Goal: Information Seeking & Learning: Find specific fact

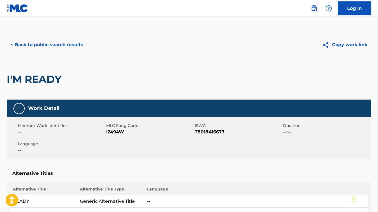
click at [61, 49] on button "< Back to public search results" at bounding box center [47, 45] width 80 height 14
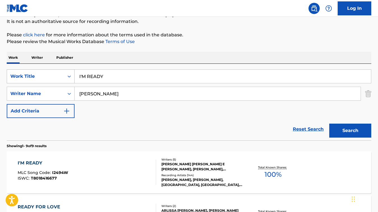
drag, startPoint x: 115, startPoint y: 78, endPoint x: 63, endPoint y: 75, distance: 52.2
click at [64, 75] on div "SearchWithCriteria67f42d97-5da6-485b-ab8e-b2ef7f3d041c Work Title I'M READY" at bounding box center [189, 76] width 365 height 14
paste input "CHOOSE VIOLENCE"
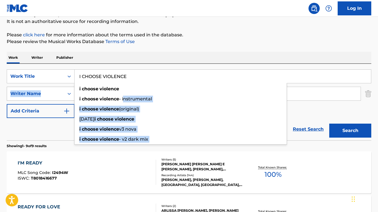
click at [70, 92] on div "SearchWithCriteria67f42d97-5da6-485b-ab8e-b2ef7f3d041c Work Title I CHOOSE VIOL…" at bounding box center [189, 93] width 365 height 49
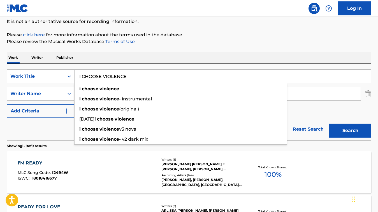
click at [63, 125] on div "Reset Search Search" at bounding box center [189, 129] width 365 height 22
click at [38, 136] on div "Reset Search Search" at bounding box center [189, 129] width 365 height 22
click at [18, 141] on section "Showing 1 - 9 of 9 results" at bounding box center [189, 145] width 365 height 8
click at [87, 59] on div "Work Writer Publisher" at bounding box center [189, 58] width 365 height 12
click at [243, 52] on div "Work Writer Publisher" at bounding box center [189, 58] width 365 height 12
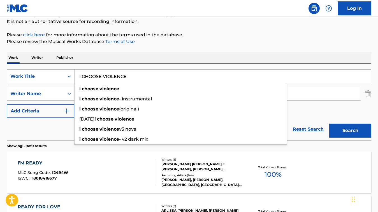
drag, startPoint x: 205, startPoint y: 50, endPoint x: 209, endPoint y: 53, distance: 4.8
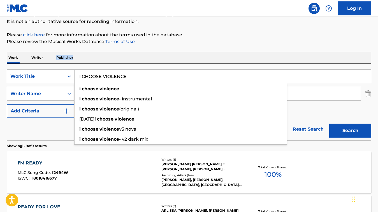
click at [152, 86] on div "i choose violence" at bounding box center [181, 89] width 212 height 10
type input "i choose violence"
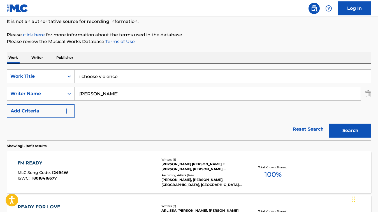
drag, startPoint x: 124, startPoint y: 96, endPoint x: 75, endPoint y: 92, distance: 49.5
click at [75, 92] on input "[PERSON_NAME]" at bounding box center [218, 93] width 286 height 13
paste input "[PERSON_NAME] MISKANIC"
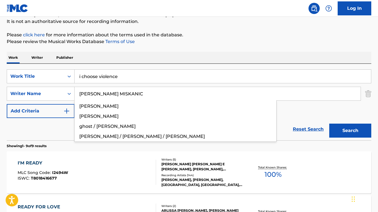
click at [329, 124] on button "Search" at bounding box center [350, 131] width 42 height 14
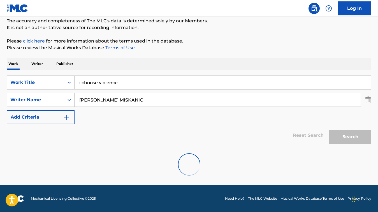
scroll to position [31, 0]
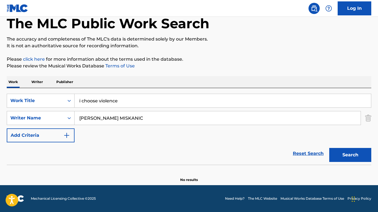
click at [350, 154] on button "Search" at bounding box center [350, 155] width 42 height 14
drag, startPoint x: 124, startPoint y: 120, endPoint x: 111, endPoint y: 120, distance: 12.6
click at [111, 120] on input "[PERSON_NAME] MISKANIC" at bounding box center [218, 118] width 286 height 13
type input "[PERSON_NAME]"
click at [329, 148] on button "Search" at bounding box center [350, 155] width 42 height 14
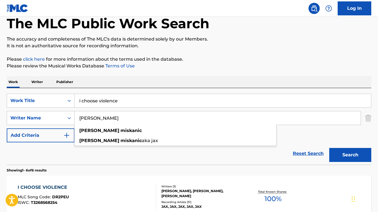
click at [180, 186] on div "Writers ( 3 )" at bounding box center [201, 187] width 81 height 4
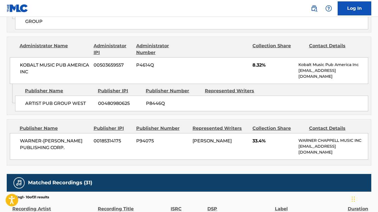
scroll to position [430, 0]
